Goal: Find specific page/section

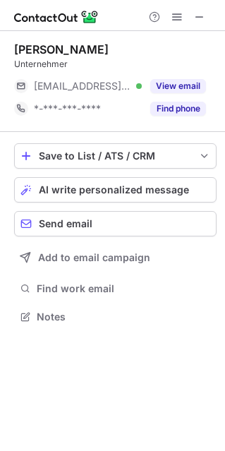
scroll to position [307, 225]
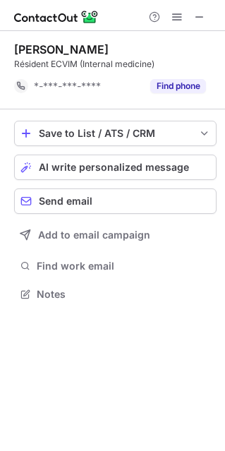
scroll to position [284, 225]
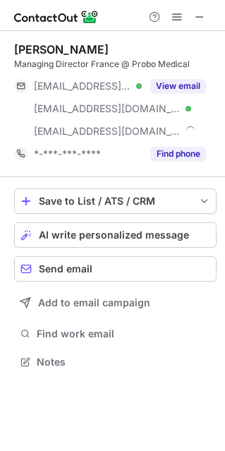
scroll to position [352, 225]
